Goal: Information Seeking & Learning: Understand process/instructions

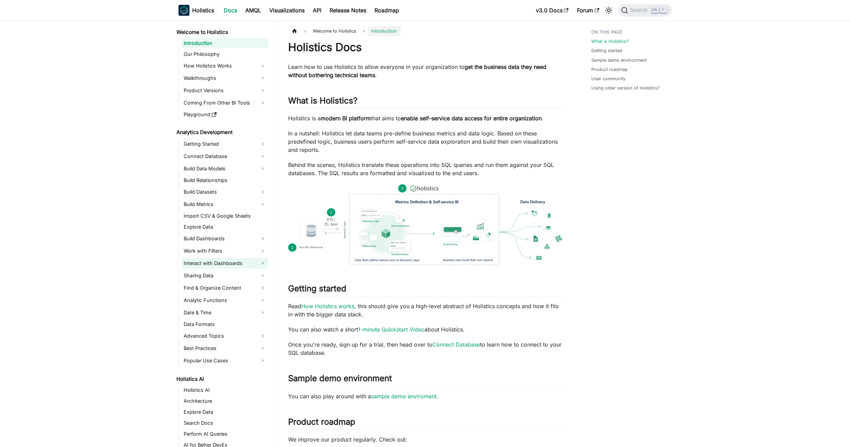
click at [215, 262] on link "Interact with Dashboards" at bounding box center [225, 263] width 87 height 11
click at [215, 317] on link "Cross-filtering" at bounding box center [228, 319] width 79 height 10
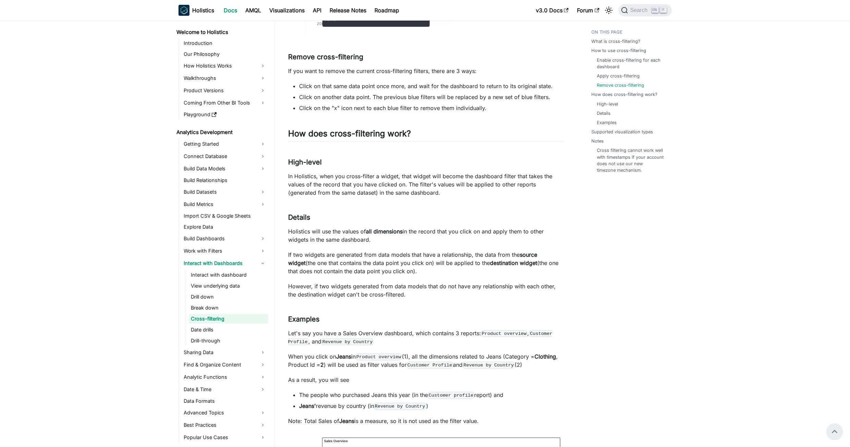
scroll to position [835, 0]
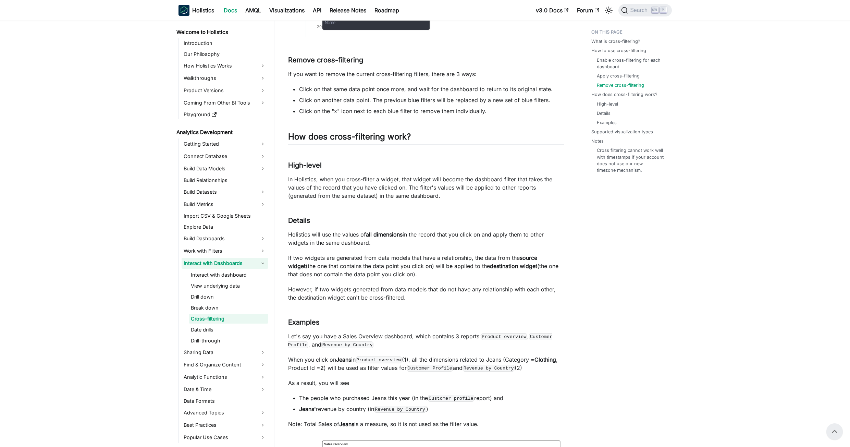
click at [263, 262] on link "Interact with Dashboards" at bounding box center [225, 263] width 87 height 11
click at [262, 299] on link "Analytic Functions" at bounding box center [225, 300] width 87 height 11
click at [264, 299] on link "Analytic Functions" at bounding box center [225, 300] width 87 height 11
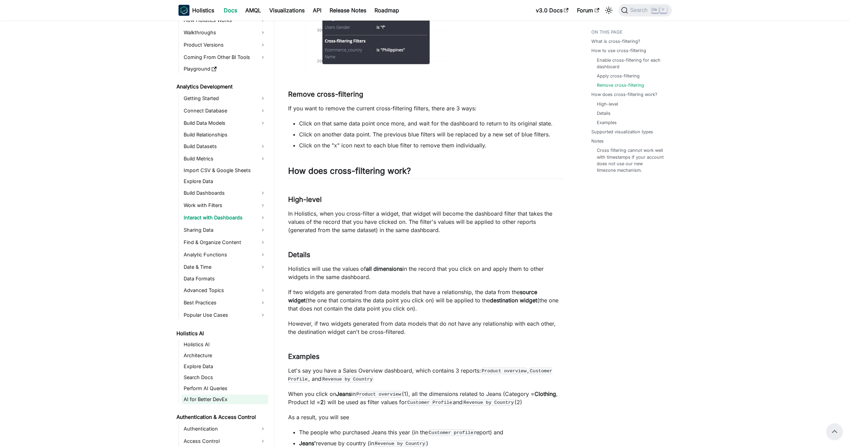
scroll to position [34, 0]
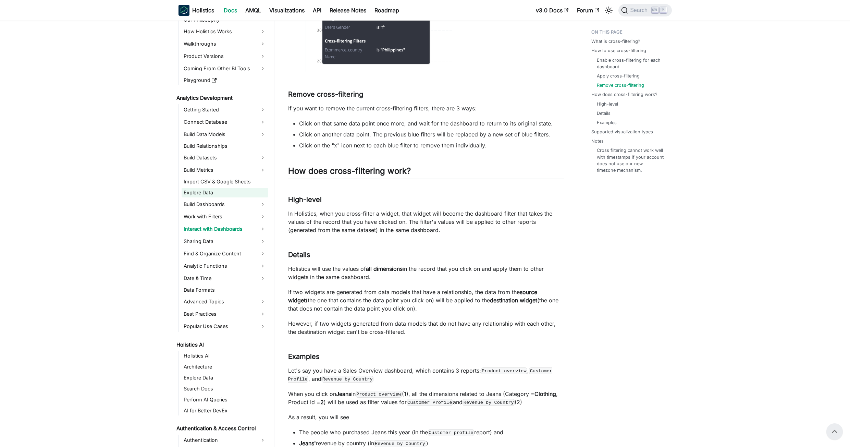
click at [209, 194] on link "Explore Data" at bounding box center [225, 193] width 87 height 10
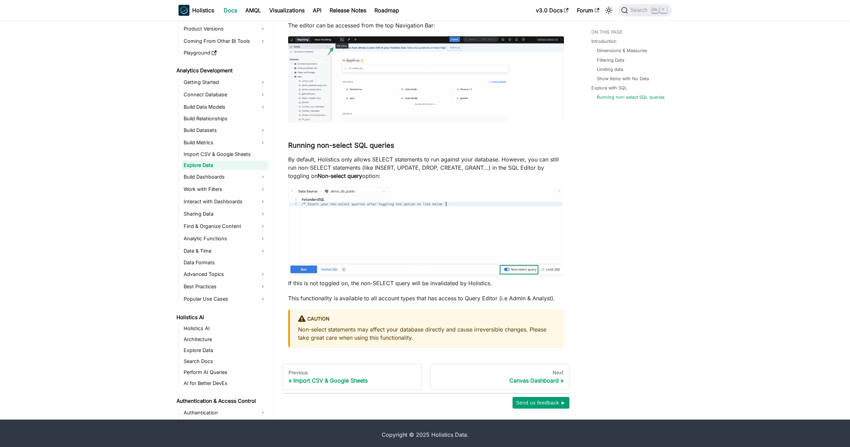
scroll to position [2372, 0]
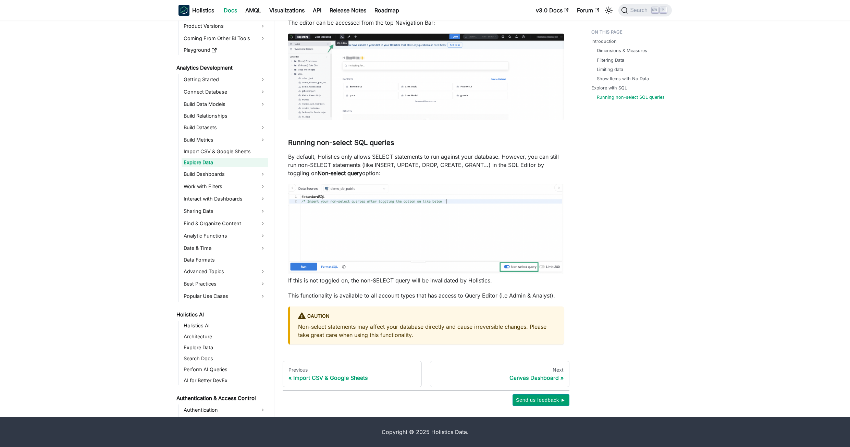
click at [200, 180] on ul "Getting Started Connect Database Build Data Models Build Relationships Build Da…" at bounding box center [224, 188] width 90 height 228
drag, startPoint x: 200, startPoint y: 175, endPoint x: 204, endPoint y: 177, distance: 4.2
click at [200, 175] on link "Build Dashboards" at bounding box center [225, 174] width 87 height 11
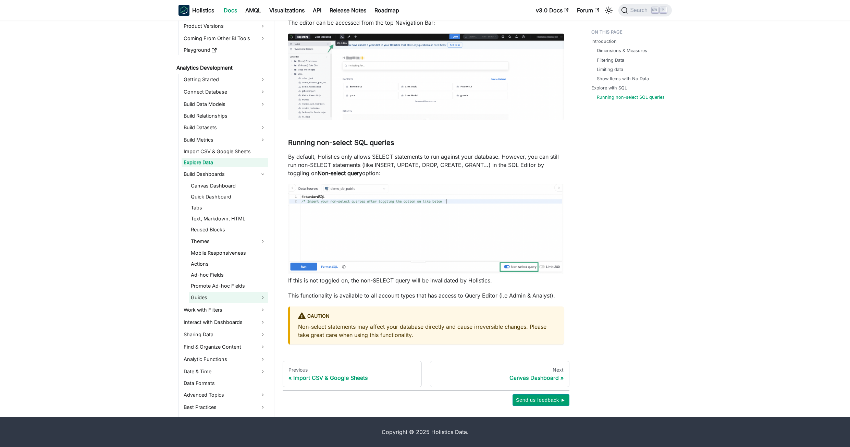
click at [257, 294] on link "Guides" at bounding box center [228, 297] width 79 height 11
click at [259, 297] on link "Guides" at bounding box center [228, 297] width 79 height 11
click at [249, 297] on link "Guides" at bounding box center [228, 297] width 79 height 11
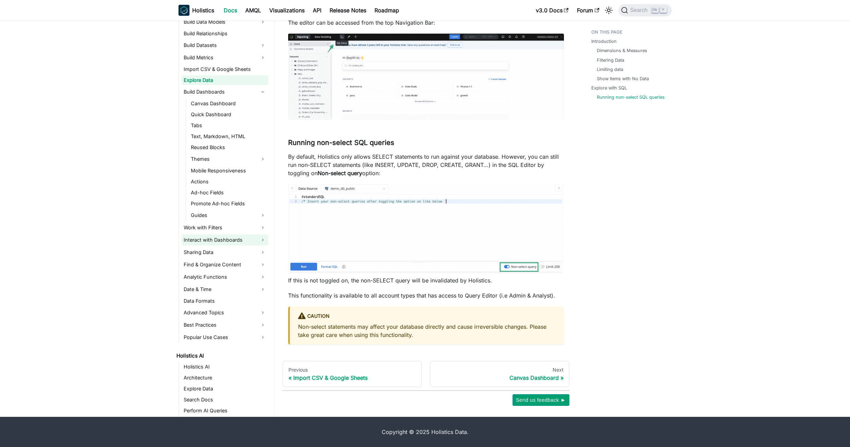
scroll to position [137, 0]
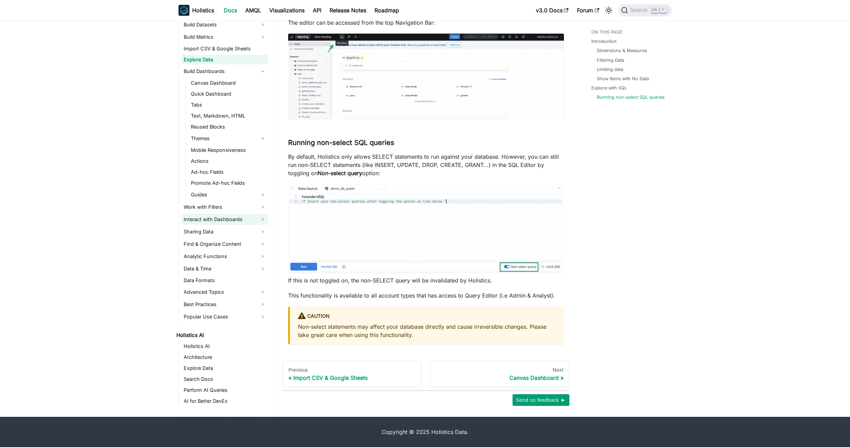
click at [207, 218] on link "Interact with Dashboards" at bounding box center [225, 219] width 87 height 11
click at [201, 264] on link "Break down" at bounding box center [228, 264] width 79 height 10
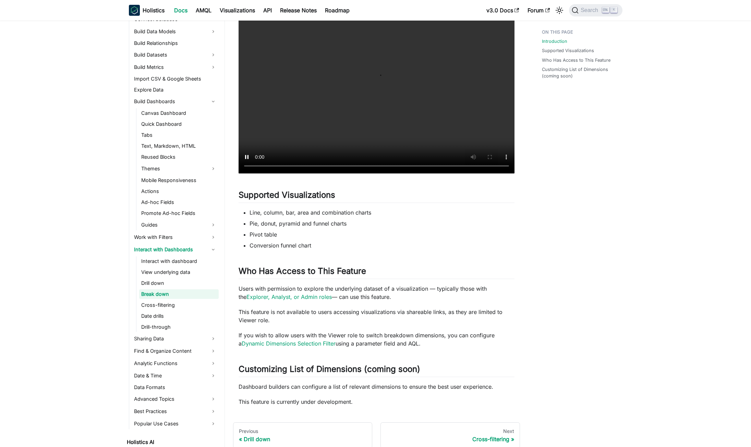
scroll to position [240, 0]
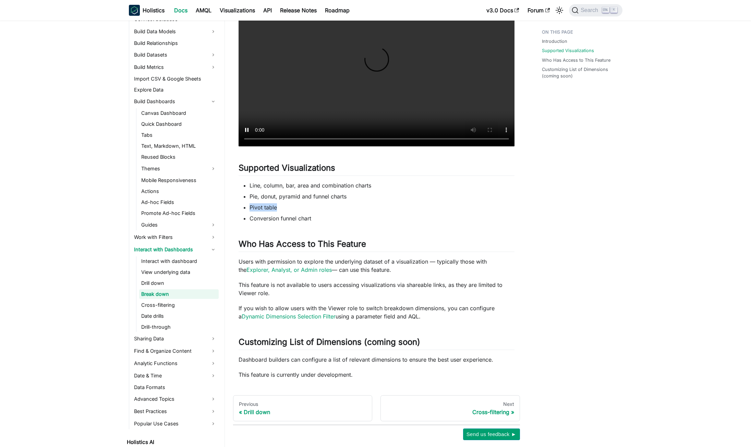
drag, startPoint x: 248, startPoint y: 210, endPoint x: 302, endPoint y: 208, distance: 54.2
click at [296, 207] on ul "Line, column, bar, area and combination charts Pie, donut, pyramid and funnel c…" at bounding box center [376, 201] width 276 height 41
